Goal: Transaction & Acquisition: Purchase product/service

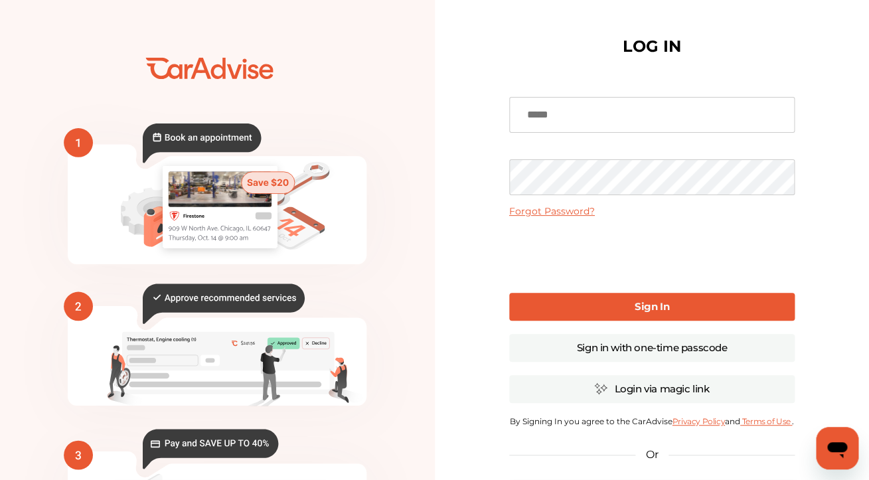
click at [590, 100] on input at bounding box center [651, 115] width 285 height 36
click at [584, 110] on input at bounding box center [651, 115] width 285 height 36
type input "**********"
click at [615, 344] on link "Sign in with one-time passcode" at bounding box center [651, 348] width 285 height 28
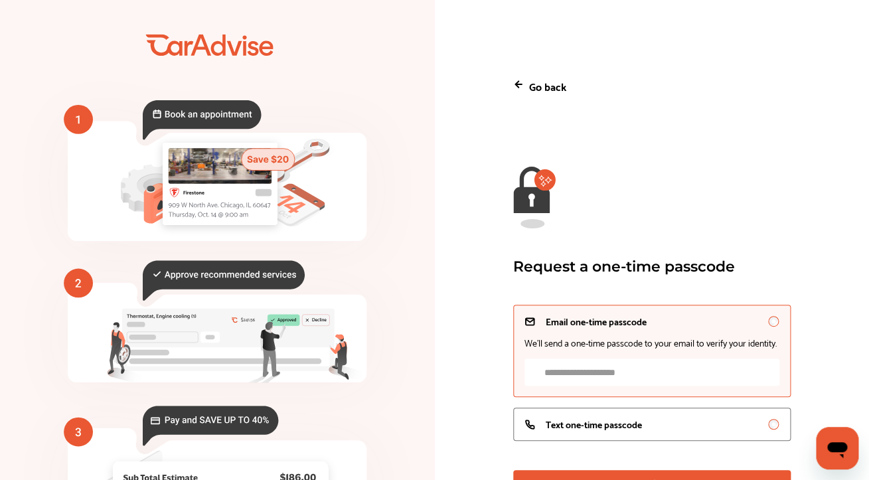
click at [573, 386] on input "Email one-time passcode We’ll send a one-time passcode to your email to verify …" at bounding box center [651, 371] width 255 height 27
click at [574, 428] on span "Text one-time passcode" at bounding box center [594, 424] width 96 height 11
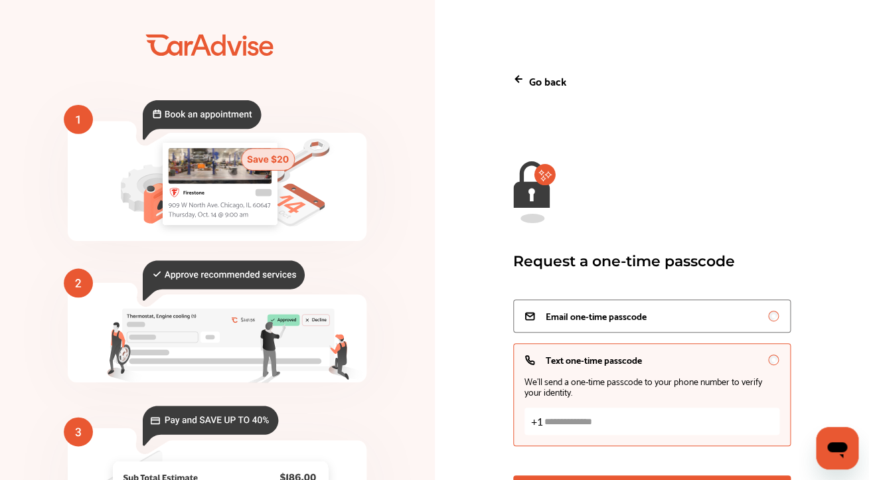
click at [563, 422] on input "Text one-time passcode We’ll send a one-time passcode to your phone number to v…" at bounding box center [651, 421] width 255 height 27
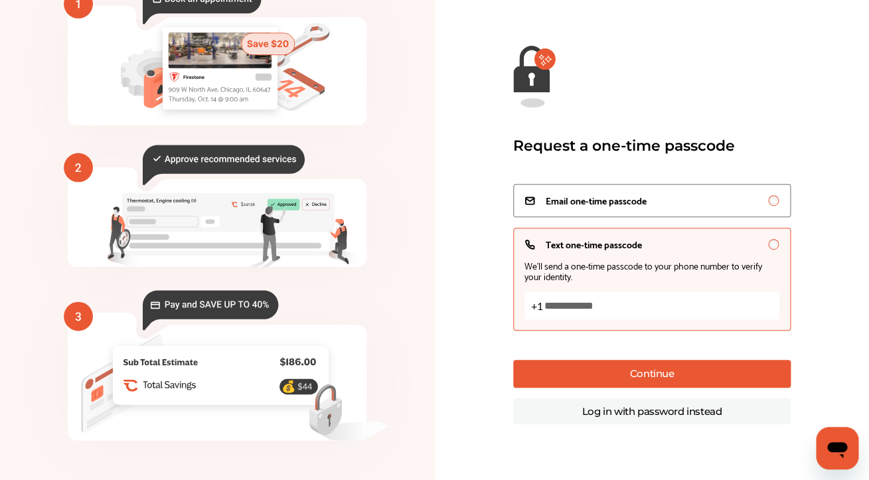
scroll to position [121, 0]
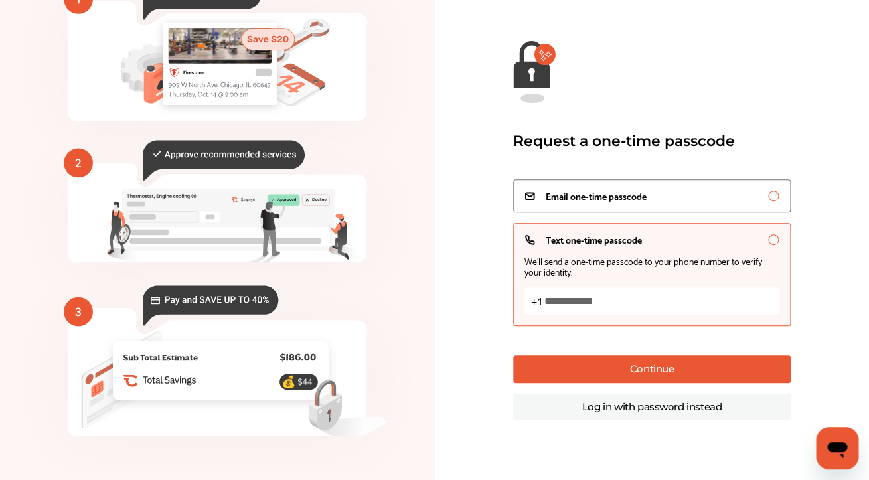
type input "**********"
click at [674, 375] on button "Continue" at bounding box center [651, 369] width 277 height 28
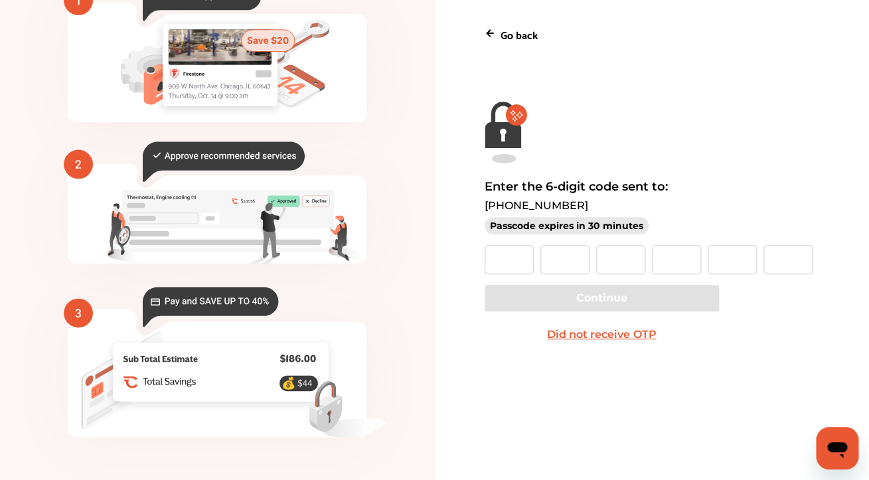
scroll to position [121, 0]
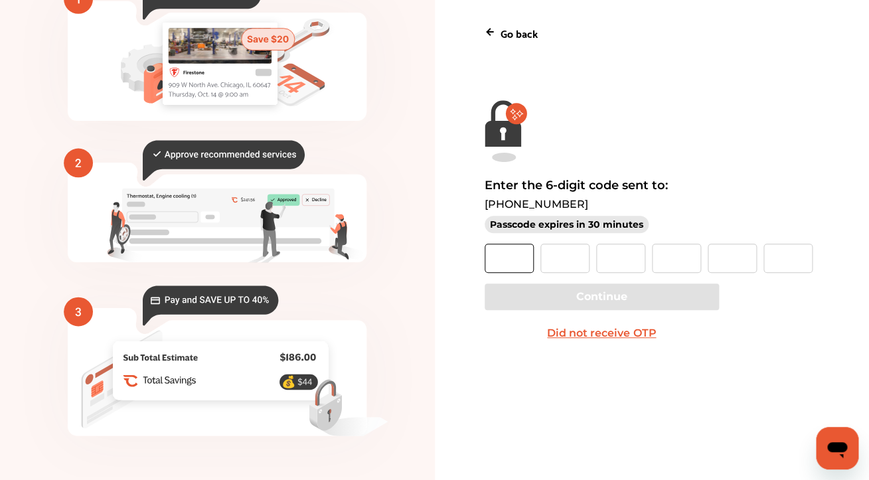
click at [512, 257] on input "text" at bounding box center [509, 258] width 49 height 29
type input "*"
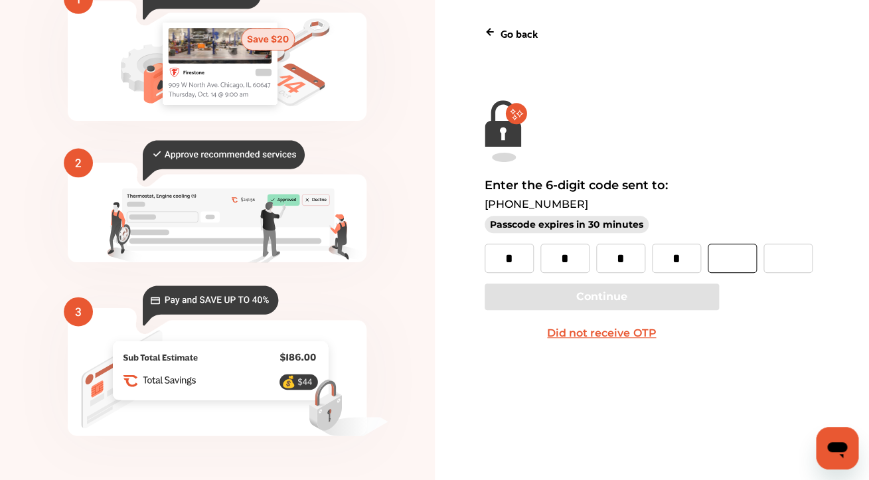
type input "*"
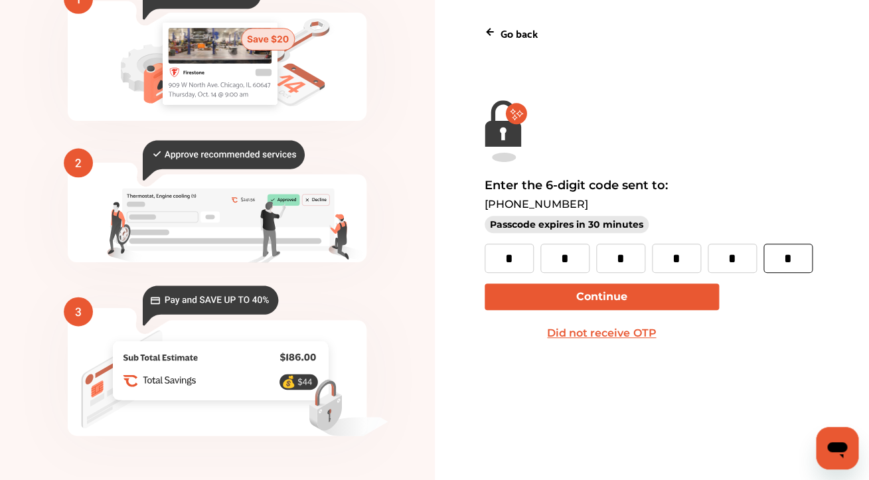
type input "*"
click at [591, 295] on button "Continue" at bounding box center [602, 296] width 234 height 27
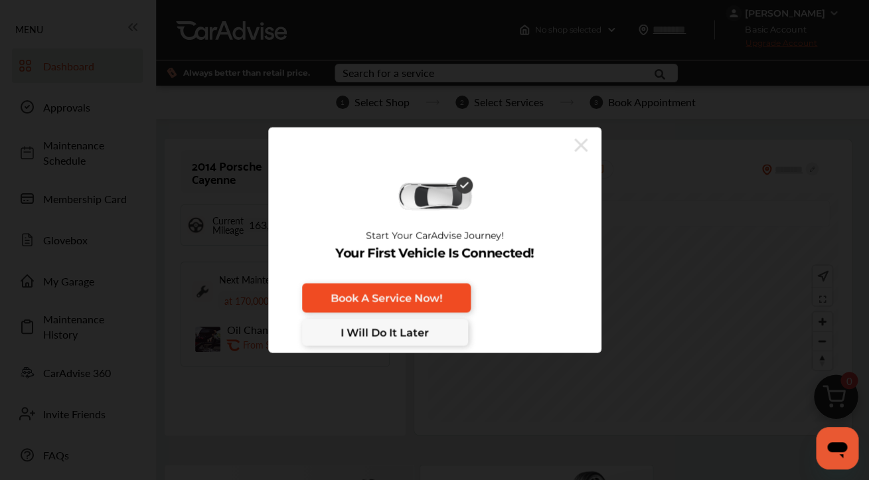
click at [448, 291] on link "Book A Service Now!" at bounding box center [386, 297] width 169 height 29
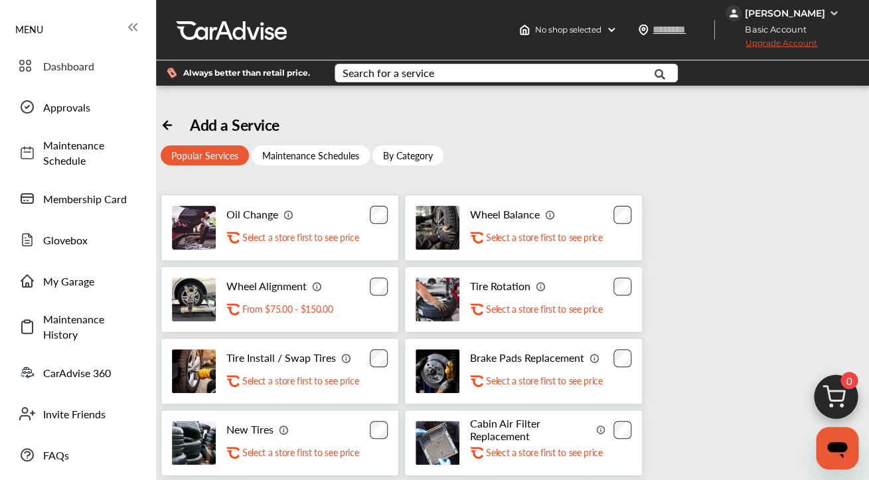
click at [458, 128] on div "Add a Service Popular Services Maintenance Schedules By Category Oil Change .st…" at bounding box center [513, 439] width 704 height 647
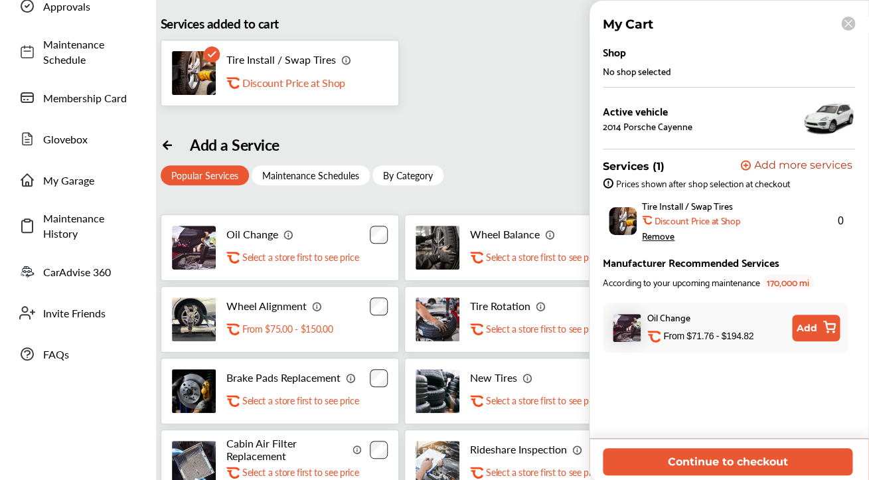
scroll to position [111, 0]
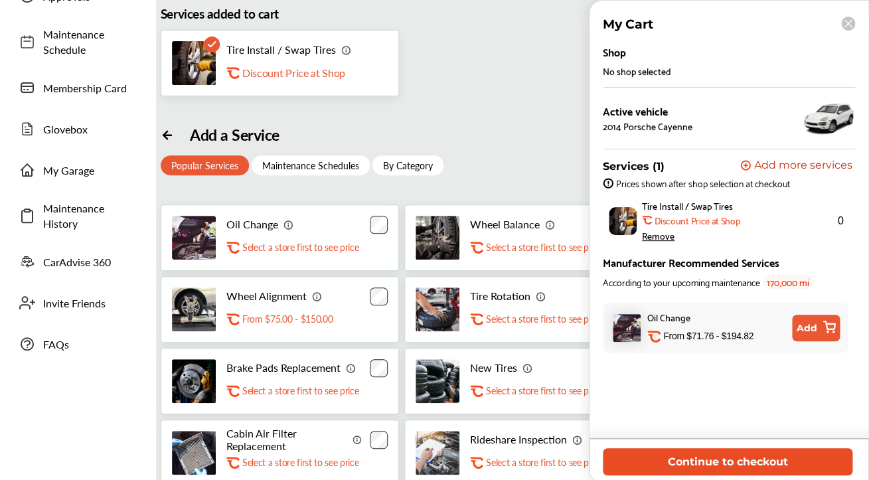
click at [728, 463] on button "Continue to checkout" at bounding box center [728, 461] width 250 height 27
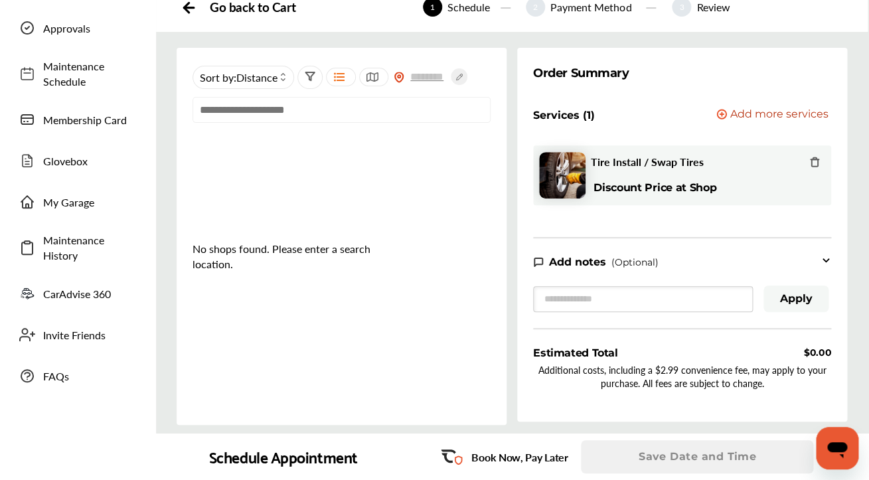
scroll to position [69, 0]
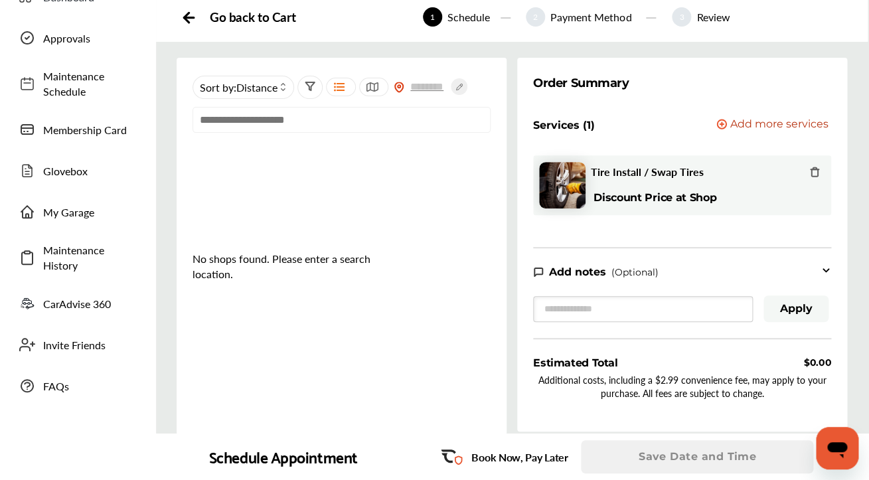
click at [277, 123] on input "text" at bounding box center [342, 120] width 298 height 26
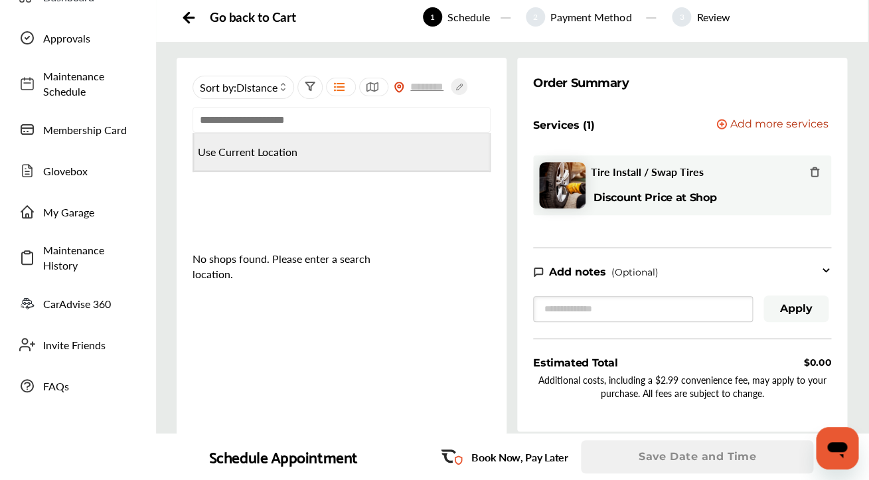
click at [263, 152] on Location "Use Current Location" at bounding box center [341, 152] width 295 height 38
type input "**********"
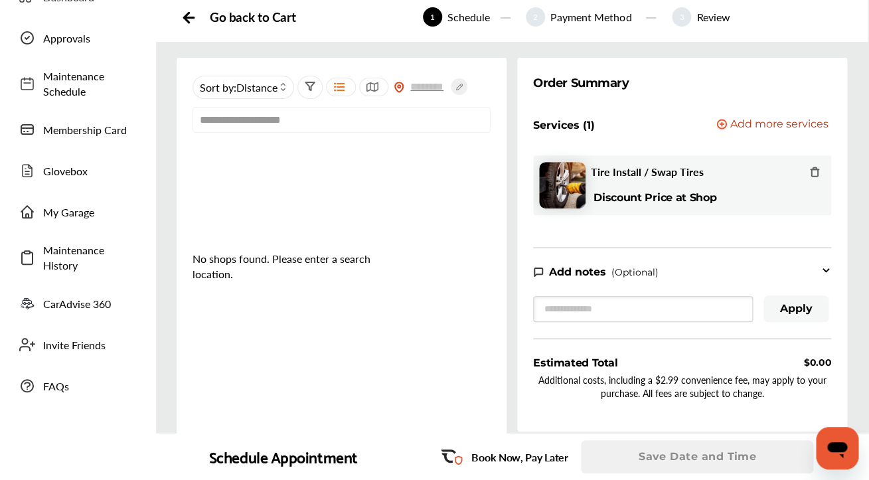
click at [274, 123] on input "**********" at bounding box center [342, 120] width 298 height 26
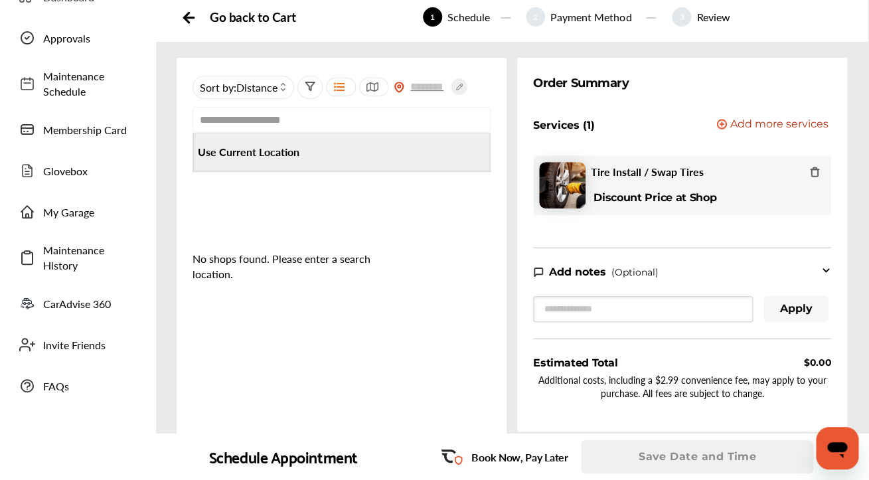
click at [269, 149] on b "Use Current Location" at bounding box center [249, 151] width 102 height 15
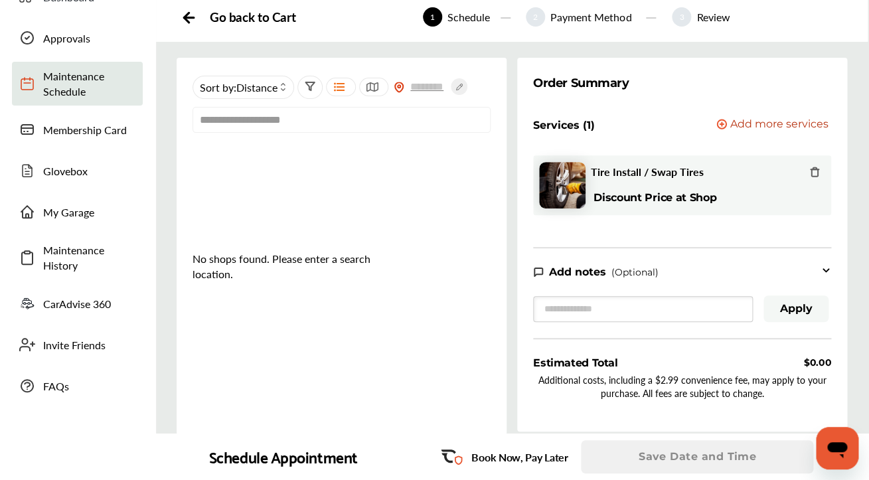
scroll to position [0, 0]
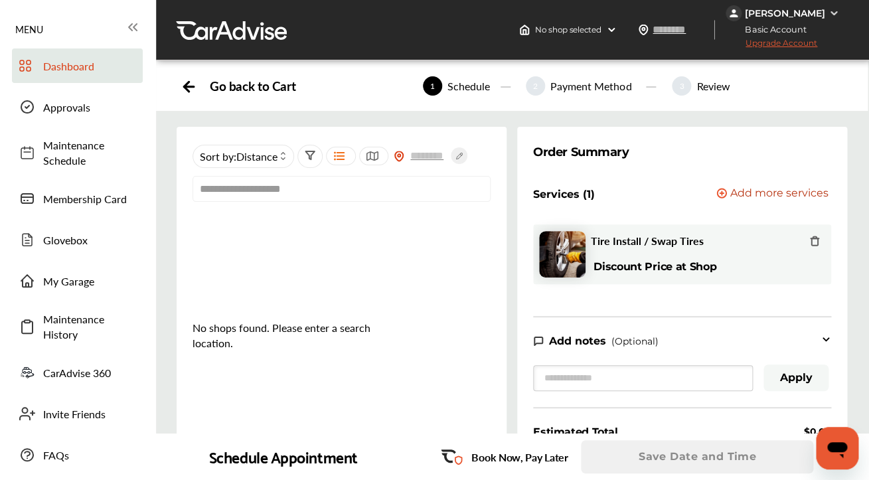
click at [90, 78] on link "Dashboard" at bounding box center [77, 65] width 131 height 35
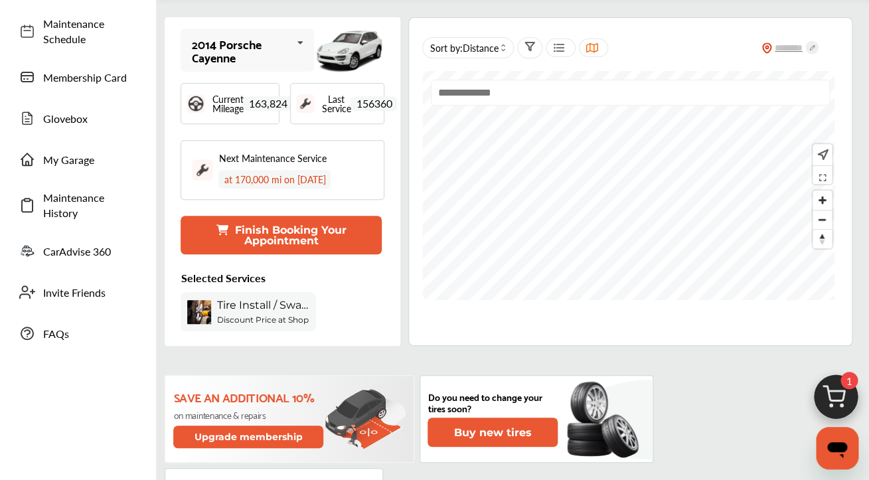
scroll to position [125, 0]
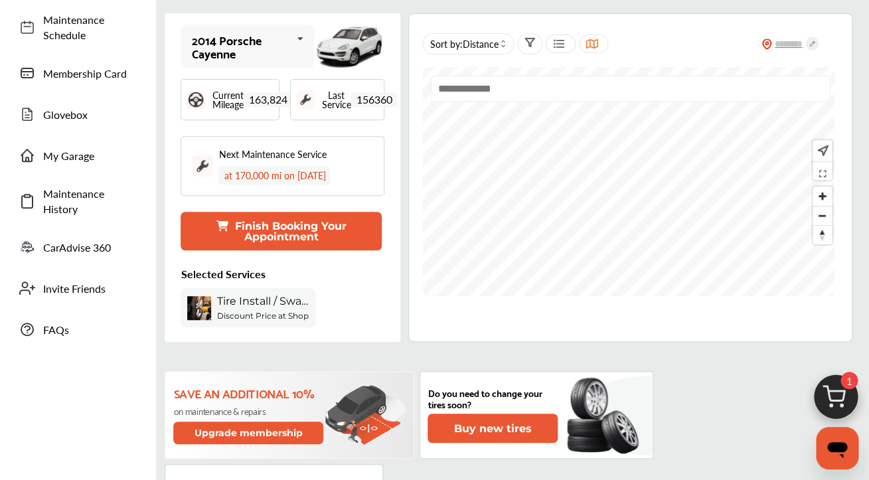
click at [279, 313] on b "Discount Price at Shop" at bounding box center [262, 316] width 92 height 10
click at [285, 230] on button "Finish Booking Your Appointment" at bounding box center [281, 231] width 201 height 39
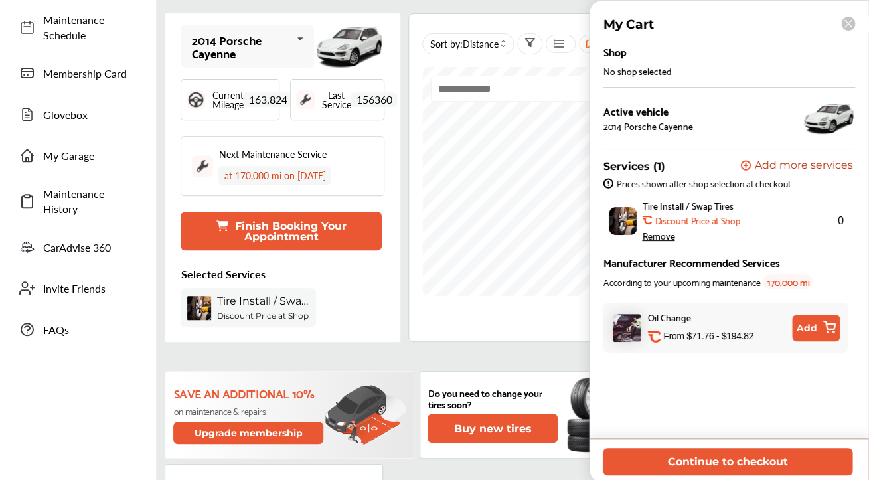
click at [694, 216] on b "Discount Price at Shop" at bounding box center [697, 220] width 85 height 11
click at [661, 186] on span "Prices shown after shop selection at checkout" at bounding box center [703, 183] width 174 height 11
click at [660, 223] on b "Discount Price at Shop" at bounding box center [697, 220] width 85 height 11
click at [734, 459] on button "Continue to checkout" at bounding box center [728, 461] width 250 height 27
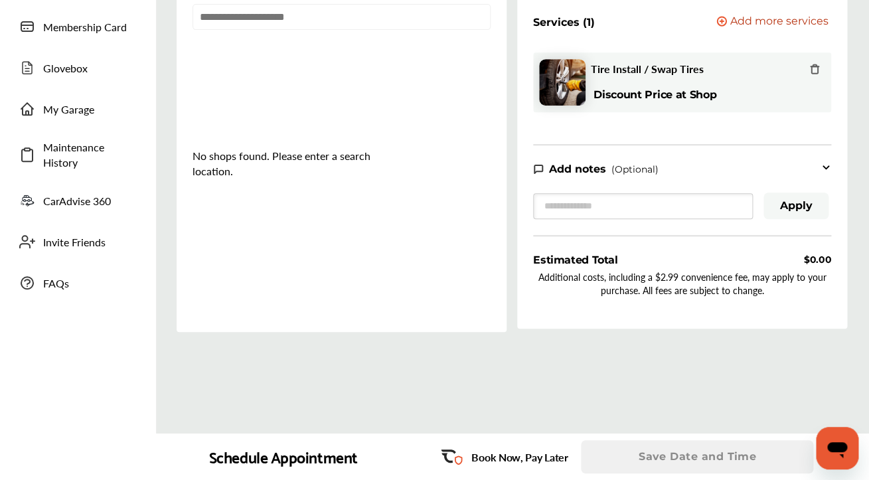
scroll to position [148, 0]
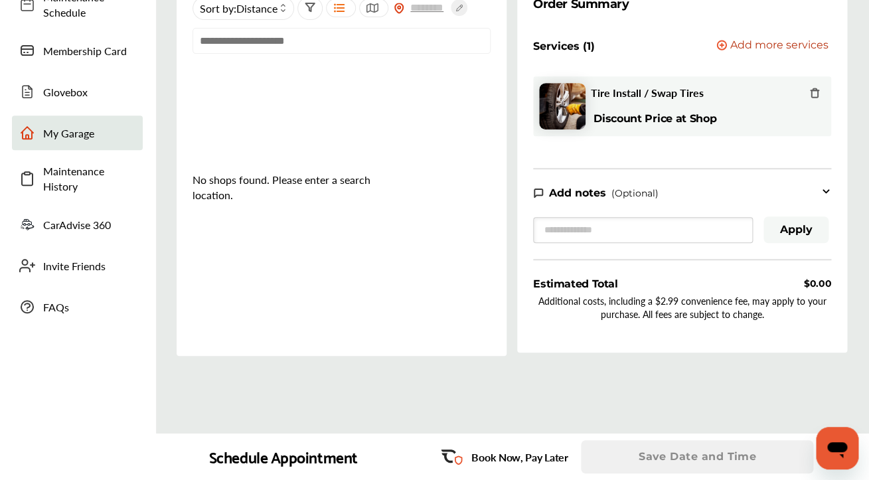
click at [72, 142] on link "My Garage" at bounding box center [77, 133] width 131 height 35
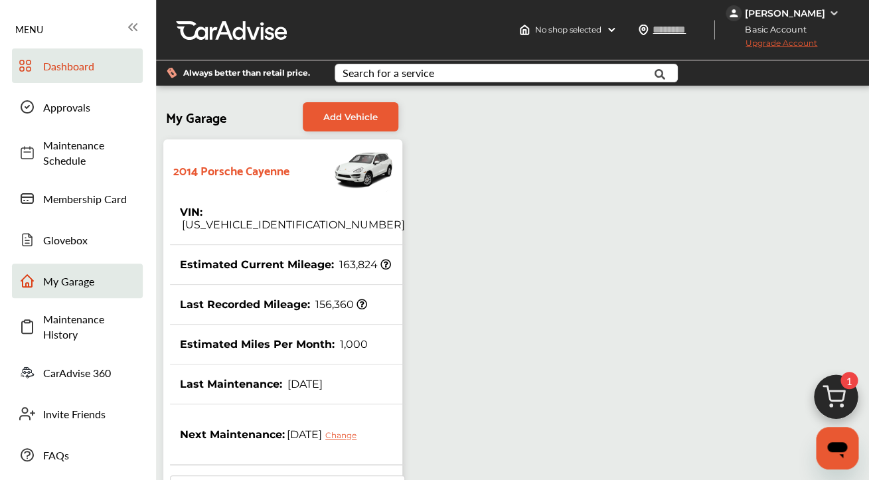
click at [70, 70] on span "Dashboard" at bounding box center [89, 65] width 93 height 15
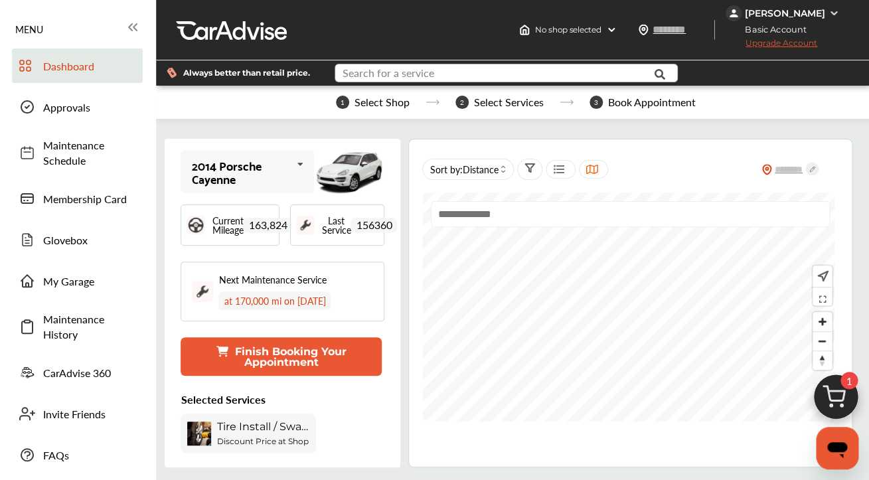
click at [477, 82] on input "text" at bounding box center [497, 74] width 323 height 21
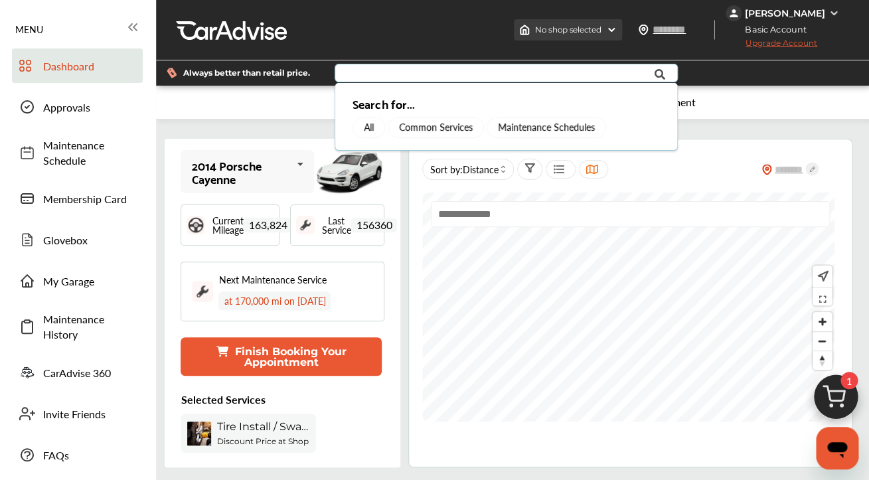
click at [613, 35] on img at bounding box center [611, 30] width 11 height 11
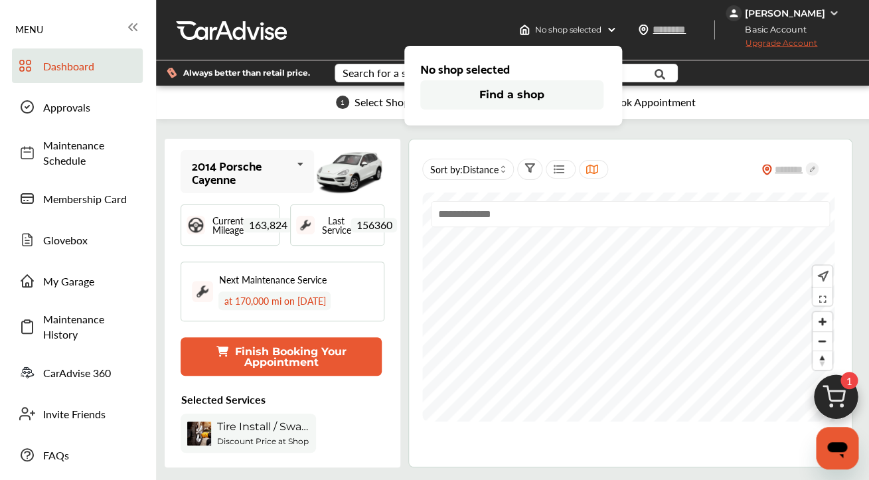
click at [538, 97] on button "Find a shop" at bounding box center [511, 94] width 183 height 29
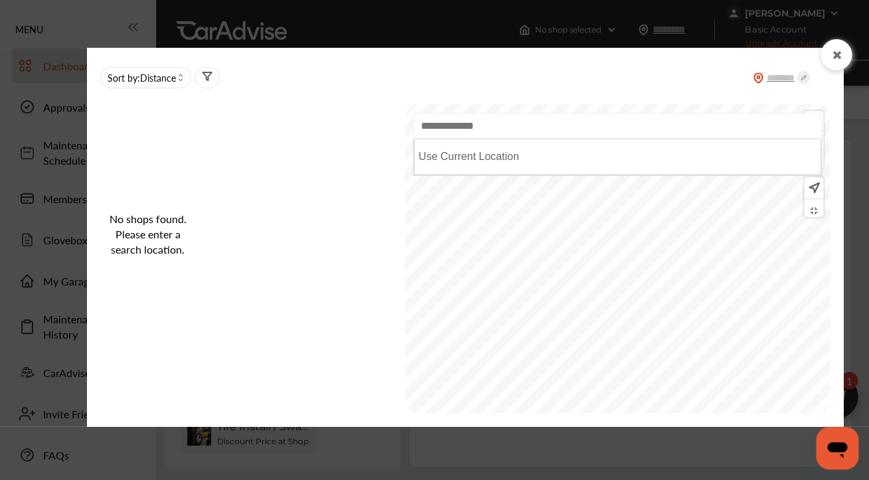
click at [489, 128] on input "text" at bounding box center [617, 126] width 408 height 26
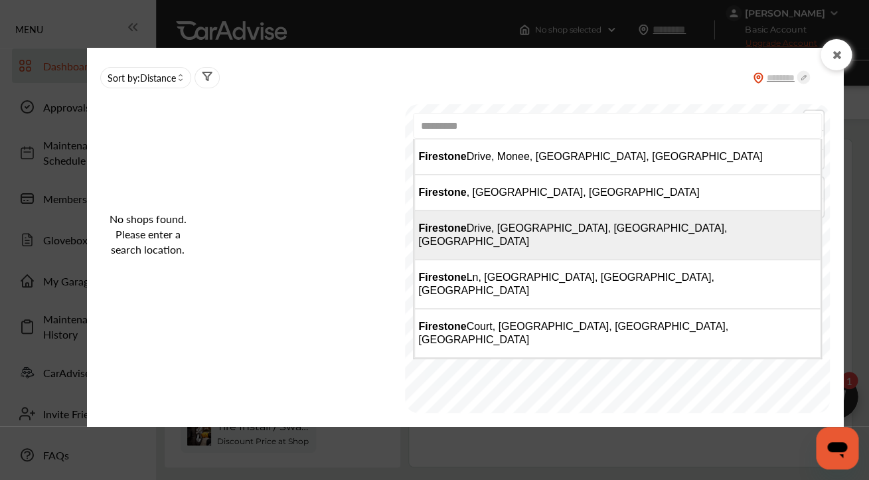
click at [528, 231] on span "[GEOGRAPHIC_DATA], [GEOGRAPHIC_DATA], [GEOGRAPHIC_DATA]" at bounding box center [572, 234] width 309 height 25
type input "**********"
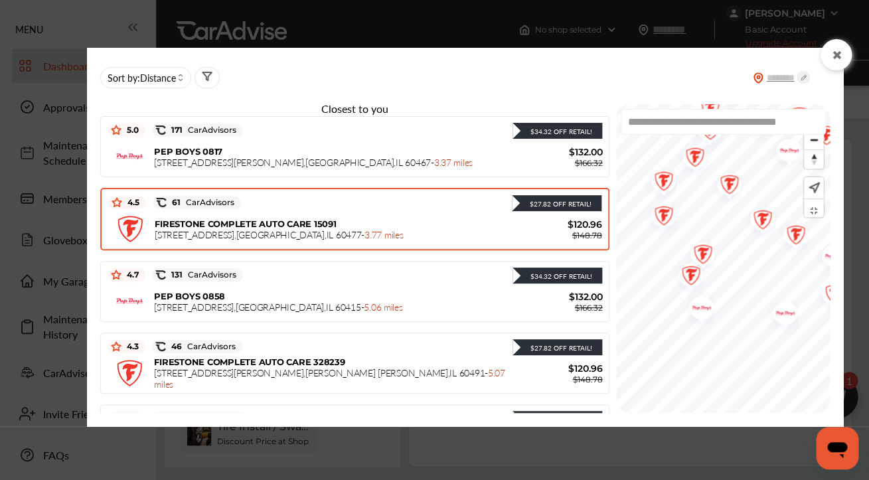
click at [269, 227] on span "FIRESTONE COMPLETE AUTO CARE 15091" at bounding box center [245, 223] width 181 height 11
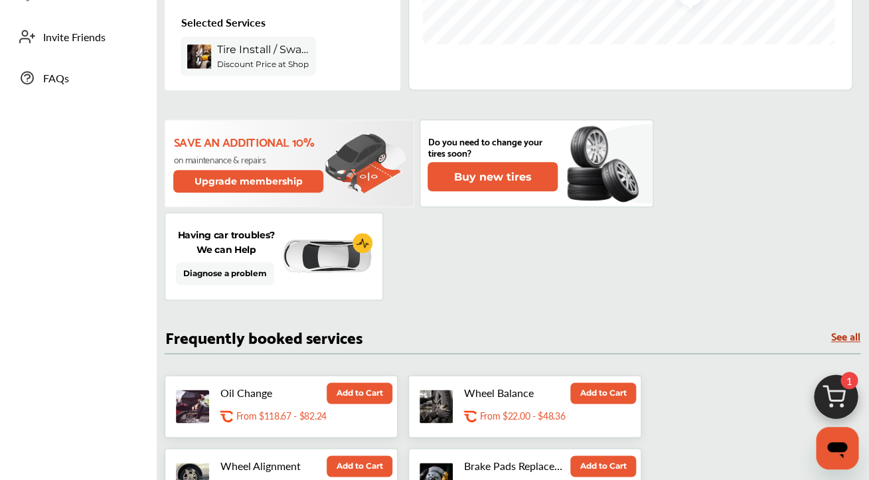
scroll to position [374, 0]
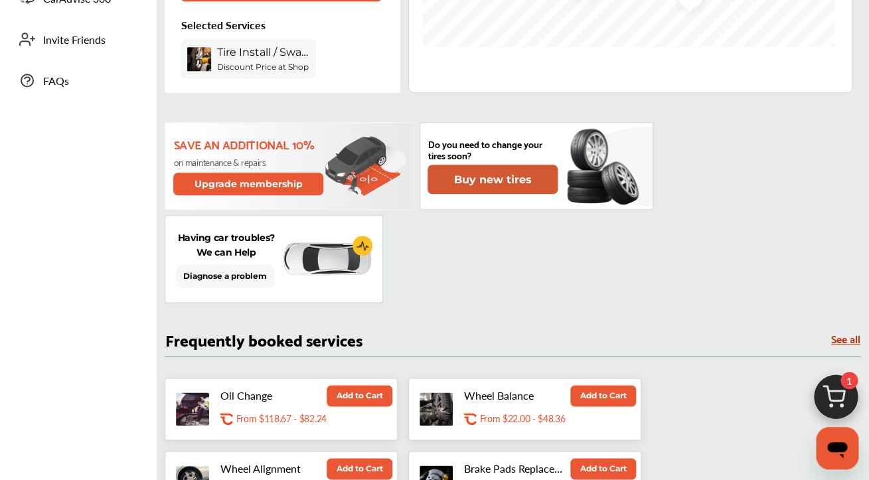
click at [473, 183] on button "Buy new tires" at bounding box center [492, 179] width 130 height 29
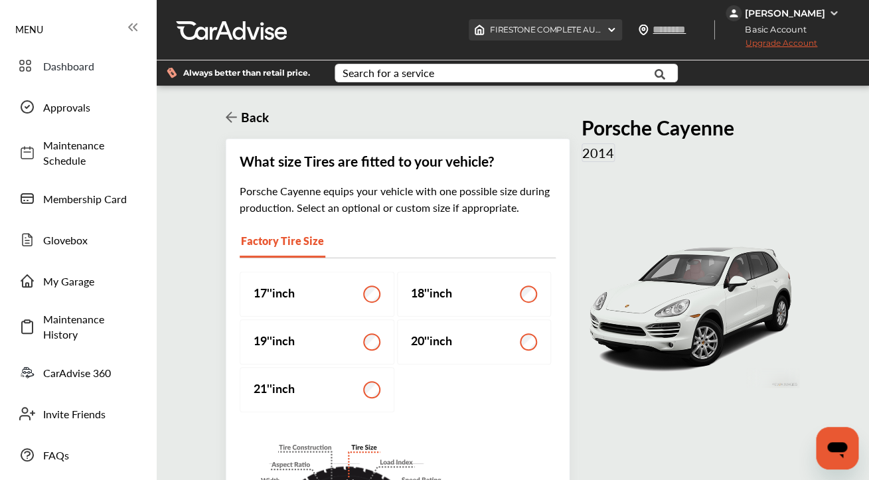
click at [566, 34] on span "FIRESTONE COMPLETE AUTO CARE [STREET_ADDRESS]" at bounding box center [670, 30] width 361 height 10
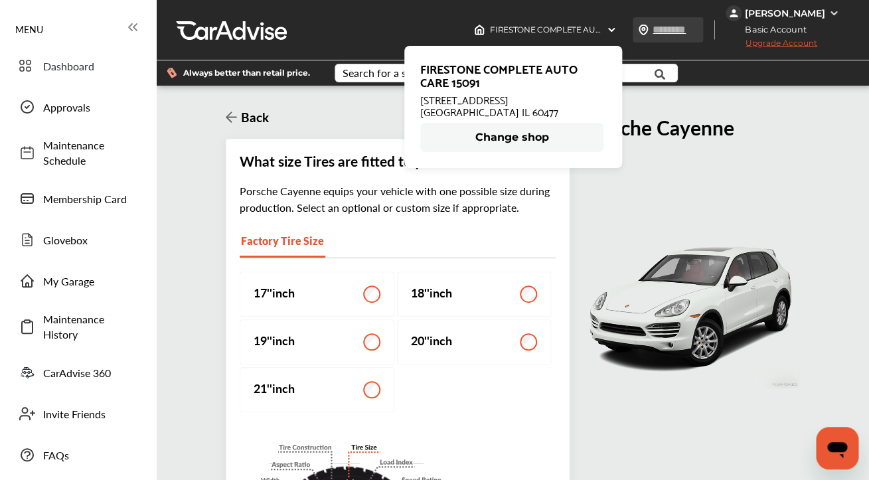
click at [652, 31] on div at bounding box center [668, 29] width 70 height 25
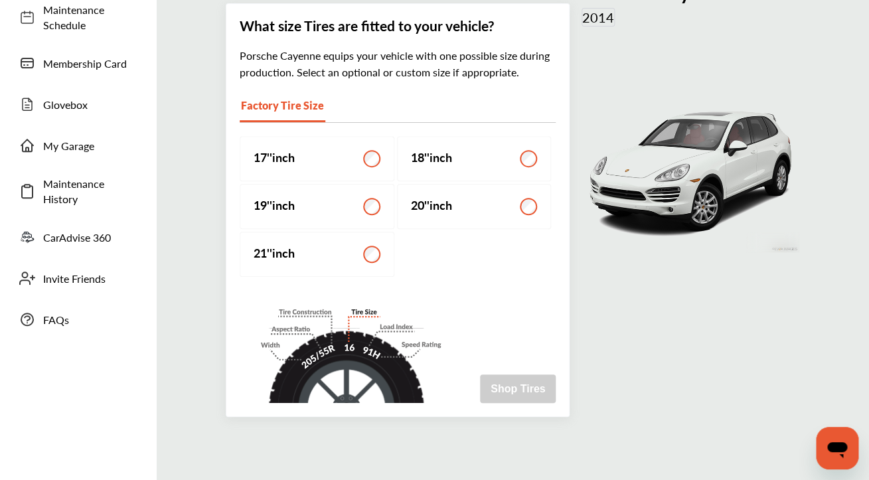
scroll to position [124, 0]
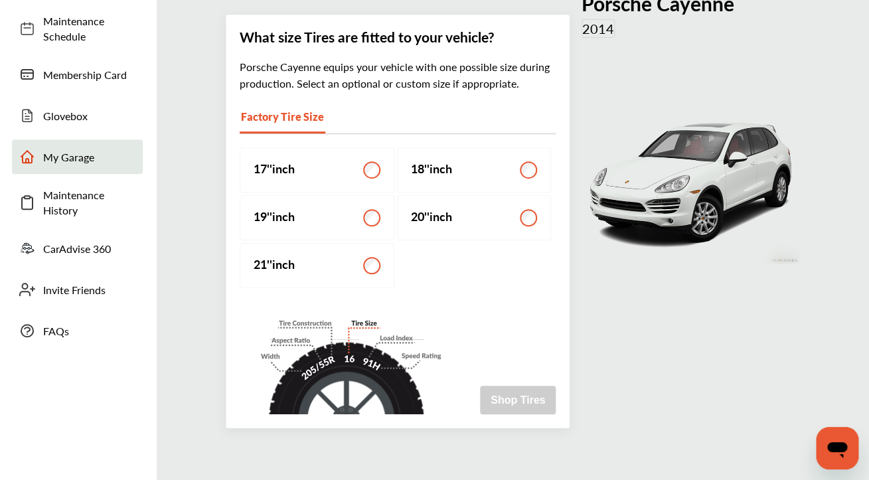
click at [60, 155] on span "My Garage" at bounding box center [89, 156] width 93 height 15
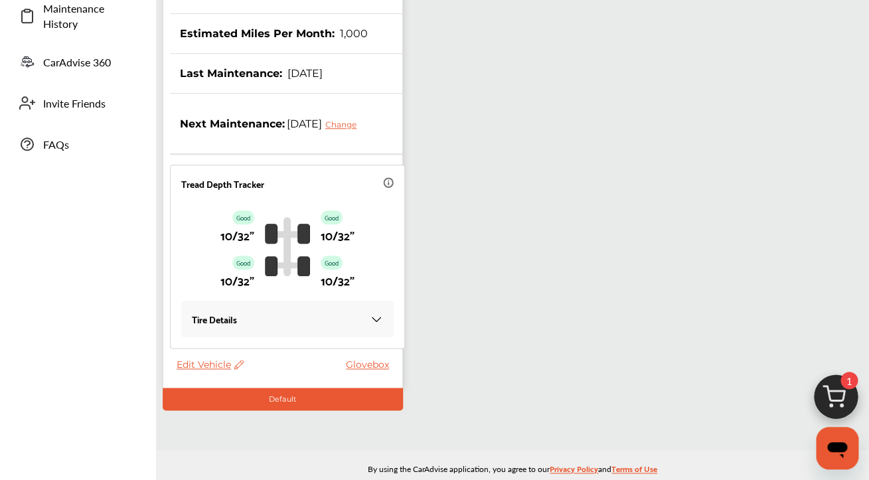
scroll to position [317, 0]
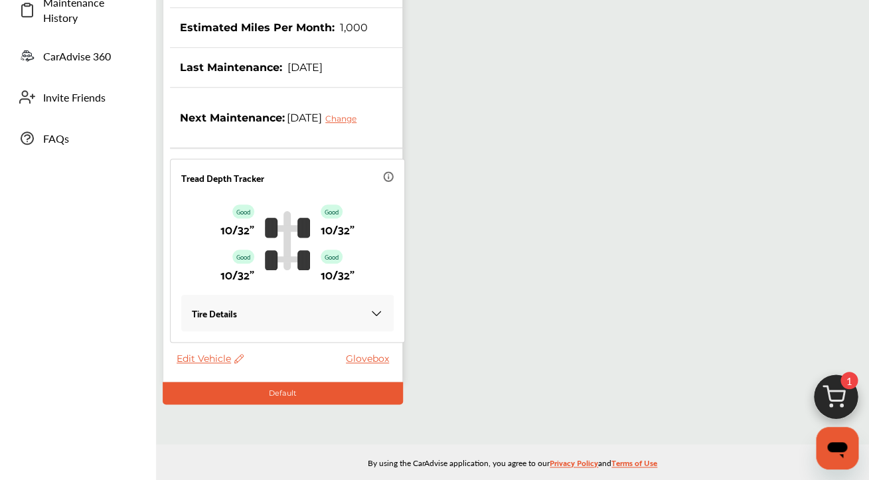
click at [236, 321] on p "Tire Details" at bounding box center [214, 312] width 45 height 15
click at [370, 320] on img at bounding box center [376, 313] width 13 height 13
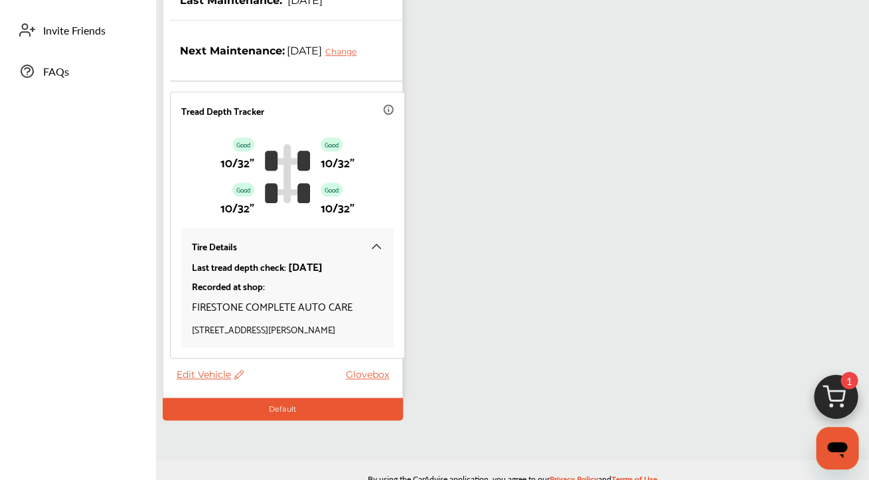
scroll to position [0, 0]
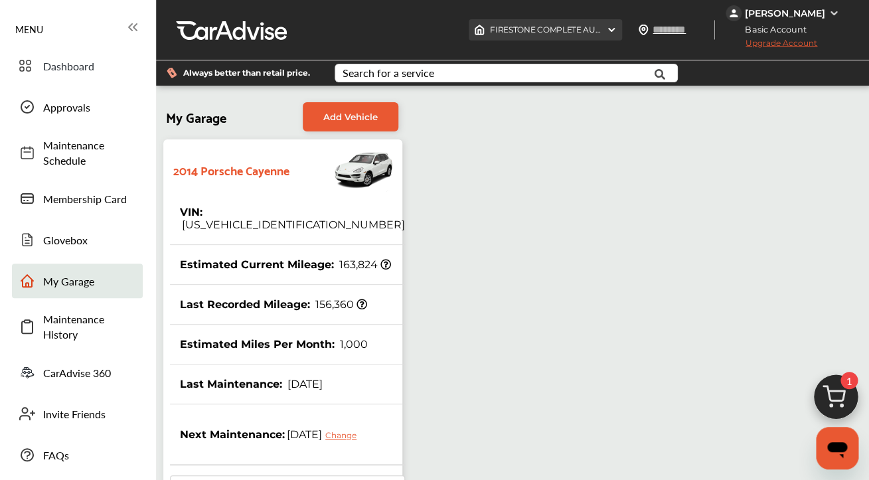
click at [613, 30] on img at bounding box center [611, 30] width 11 height 11
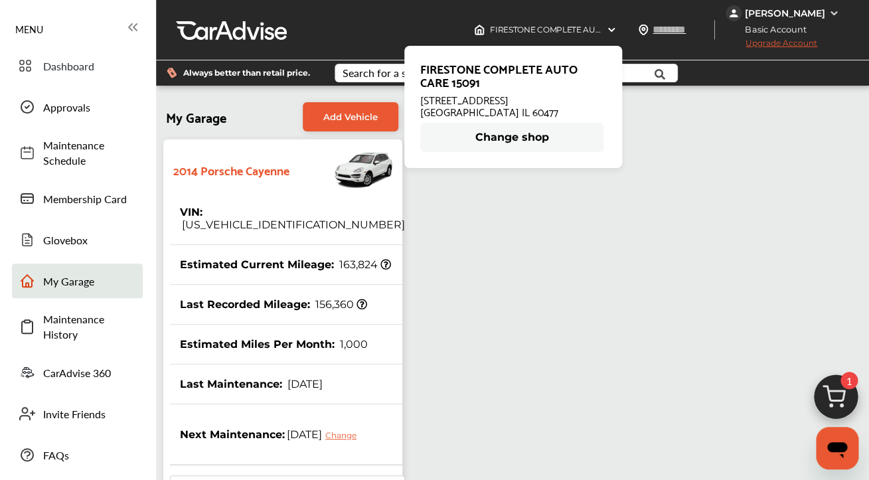
click at [523, 135] on button "Change shop" at bounding box center [511, 137] width 183 height 29
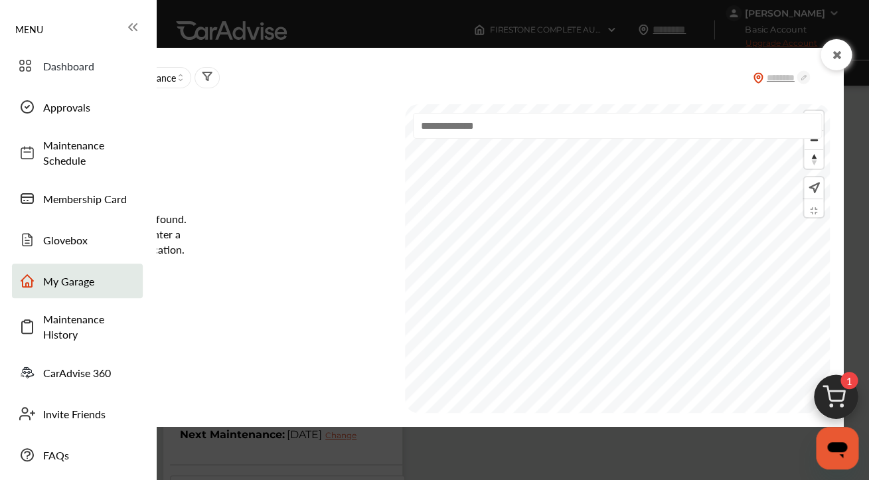
click at [481, 129] on input "text" at bounding box center [617, 126] width 408 height 26
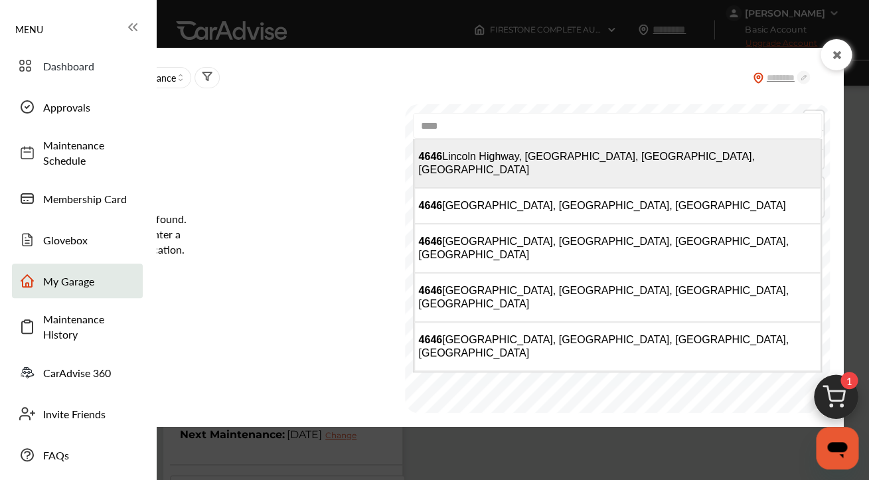
click at [501, 157] on span "[STREET_ADDRESS]" at bounding box center [586, 163] width 336 height 25
type input "**********"
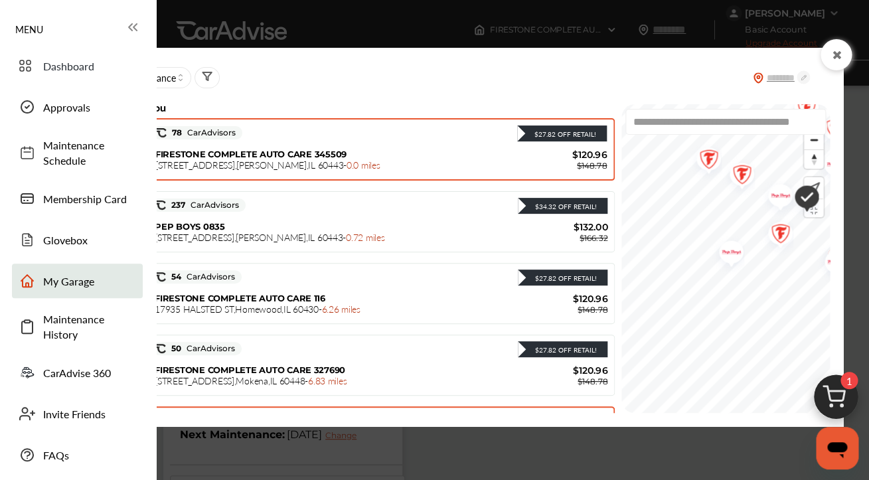
click at [528, 135] on div "$27.82 Off Retail!" at bounding box center [562, 133] width 68 height 9
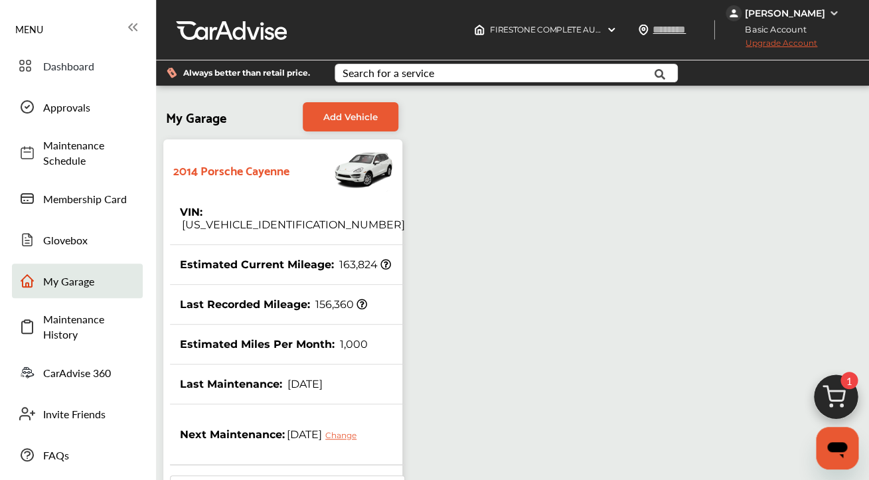
click at [767, 44] on span "Upgrade Account" at bounding box center [772, 46] width 92 height 17
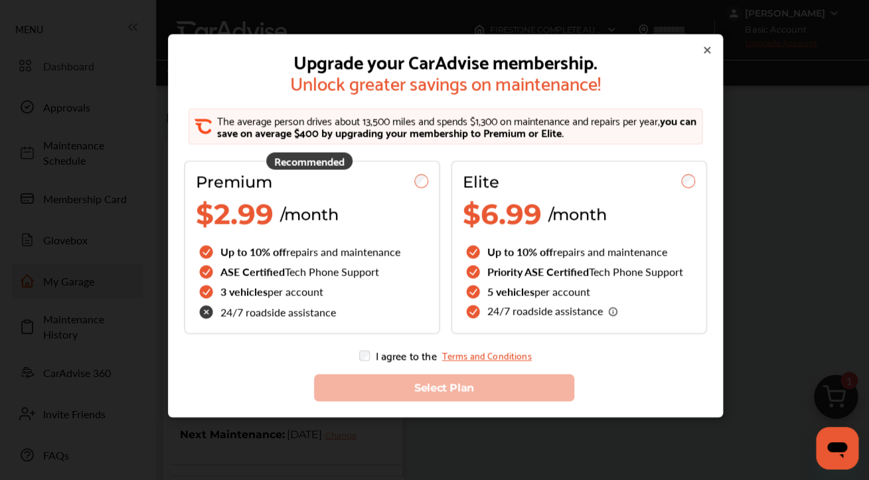
click at [704, 51] on icon at bounding box center [707, 49] width 11 height 11
